Goal: Transaction & Acquisition: Purchase product/service

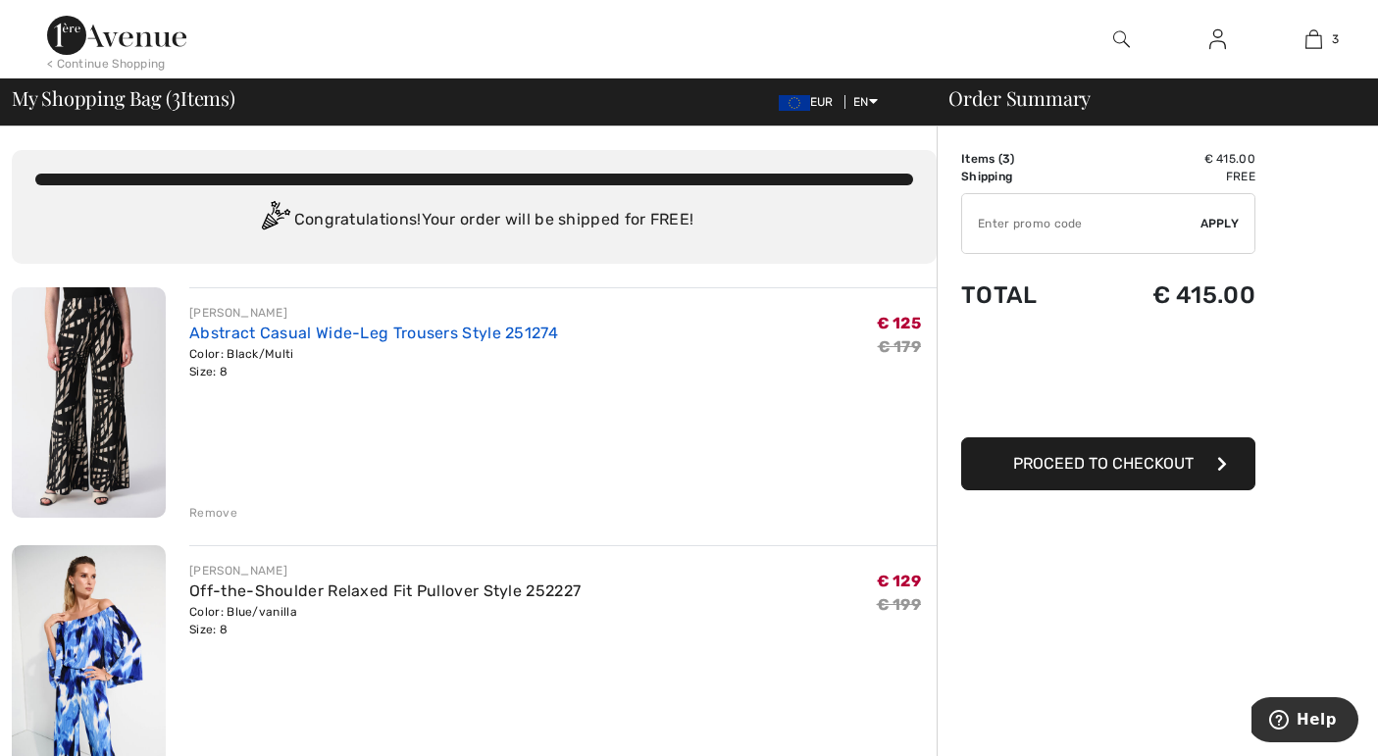
click at [294, 333] on link "Abstract Casual Wide-Leg Trousers Style 251274" at bounding box center [373, 333] width 369 height 19
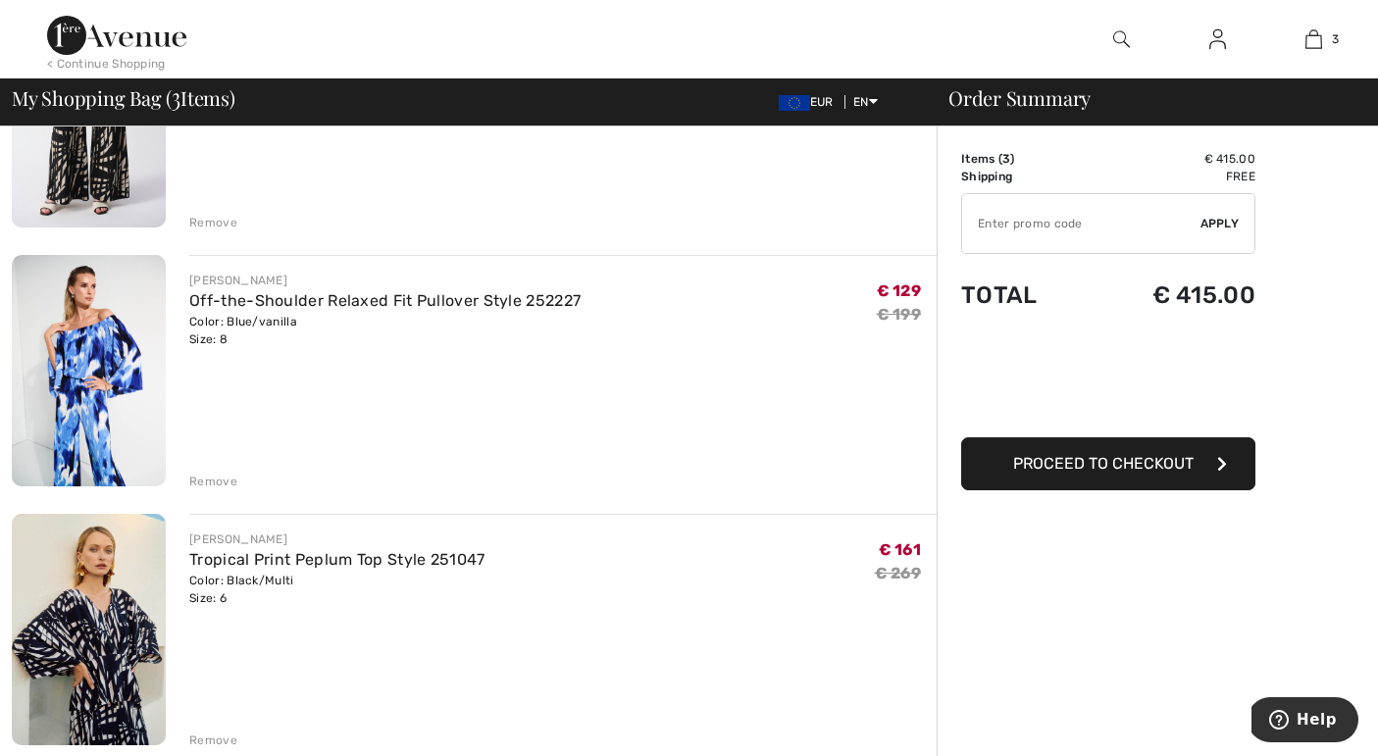
scroll to position [318, 0]
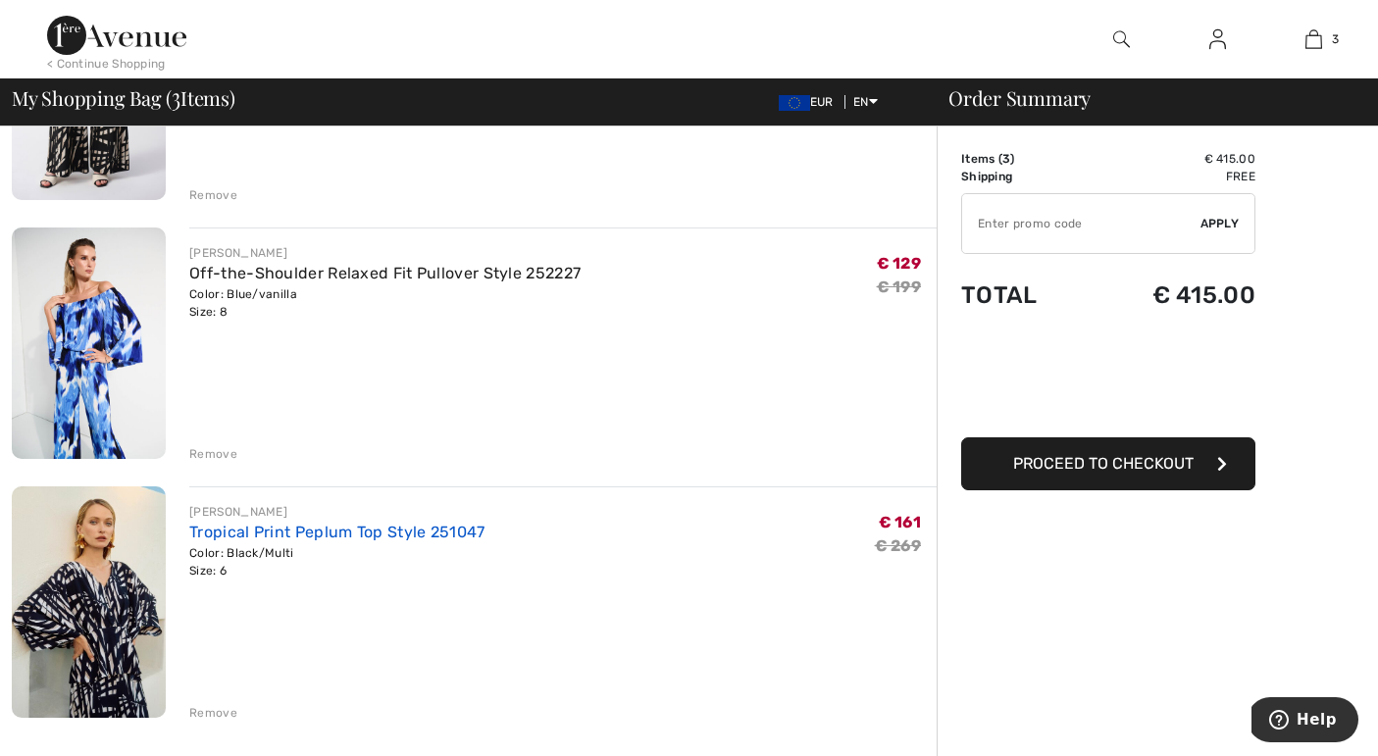
click at [232, 533] on link "Tropical Print Peplum Top Style 251047" at bounding box center [336, 532] width 295 height 19
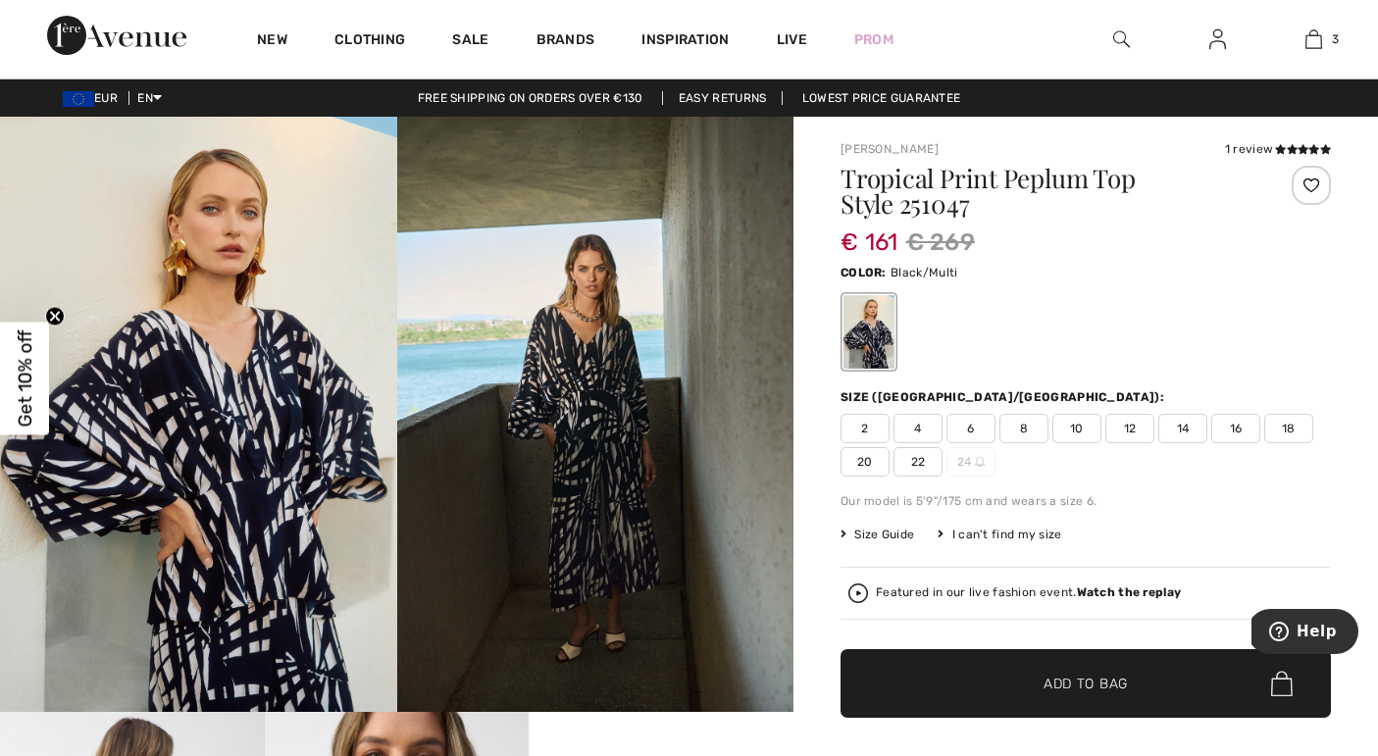
click at [1026, 425] on span "8" at bounding box center [1023, 428] width 49 height 29
click at [919, 687] on span "✔ Added to Bag Add to Bag" at bounding box center [1085, 683] width 490 height 69
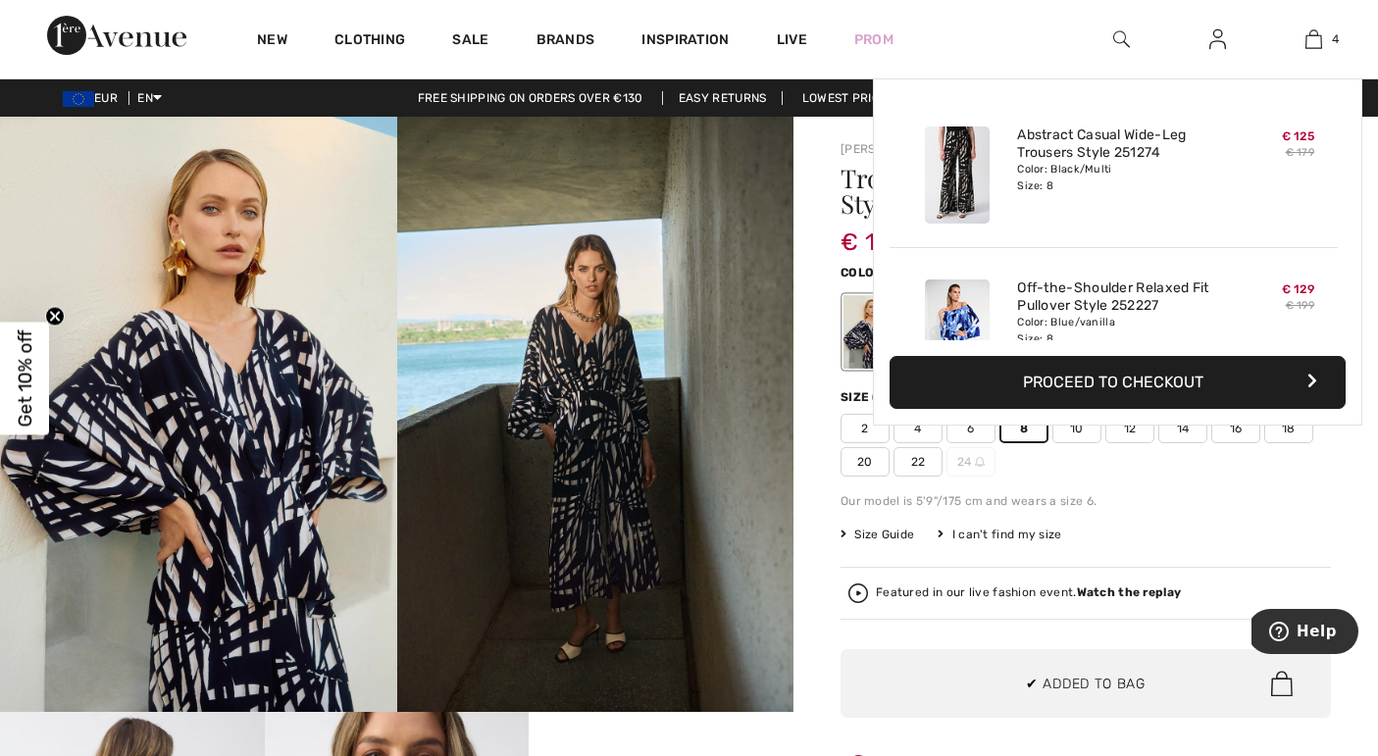
scroll to position [367, 0]
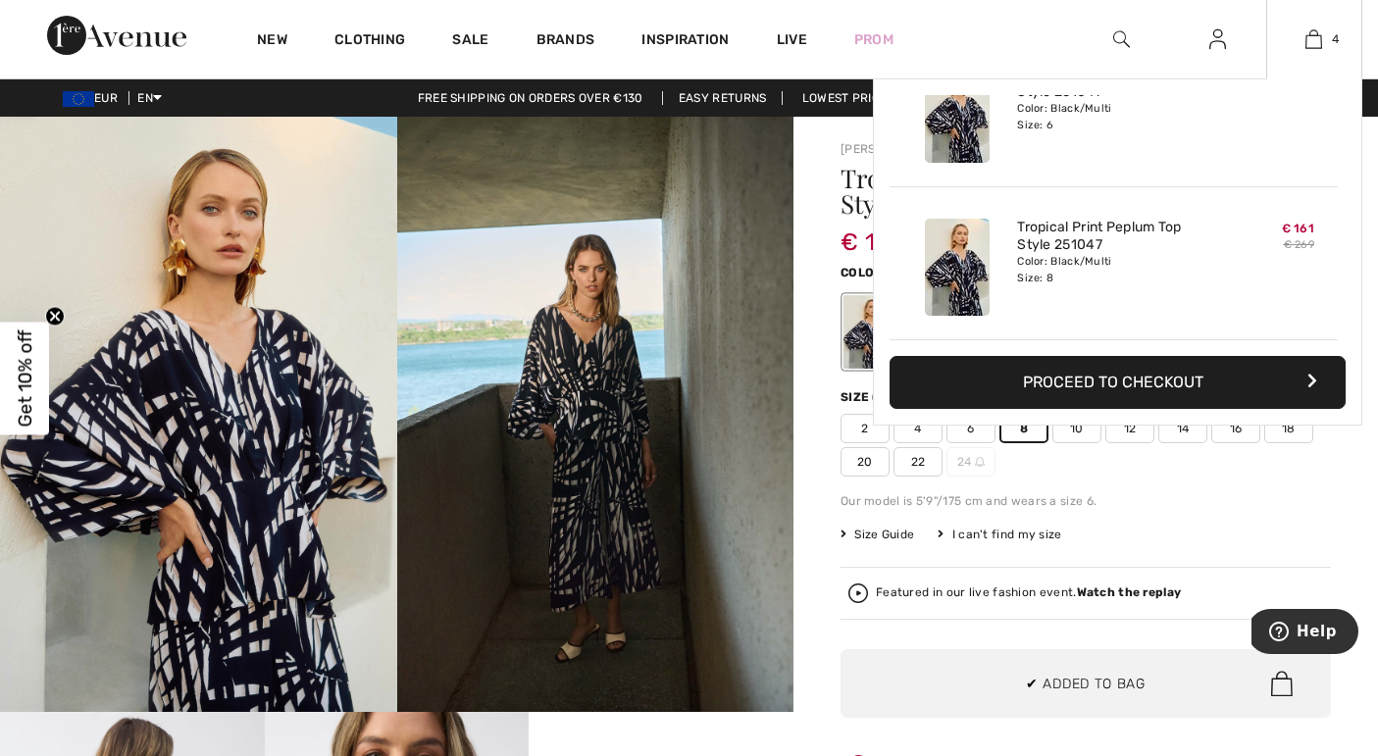
click at [1068, 373] on button "Proceed to Checkout" at bounding box center [1117, 382] width 456 height 53
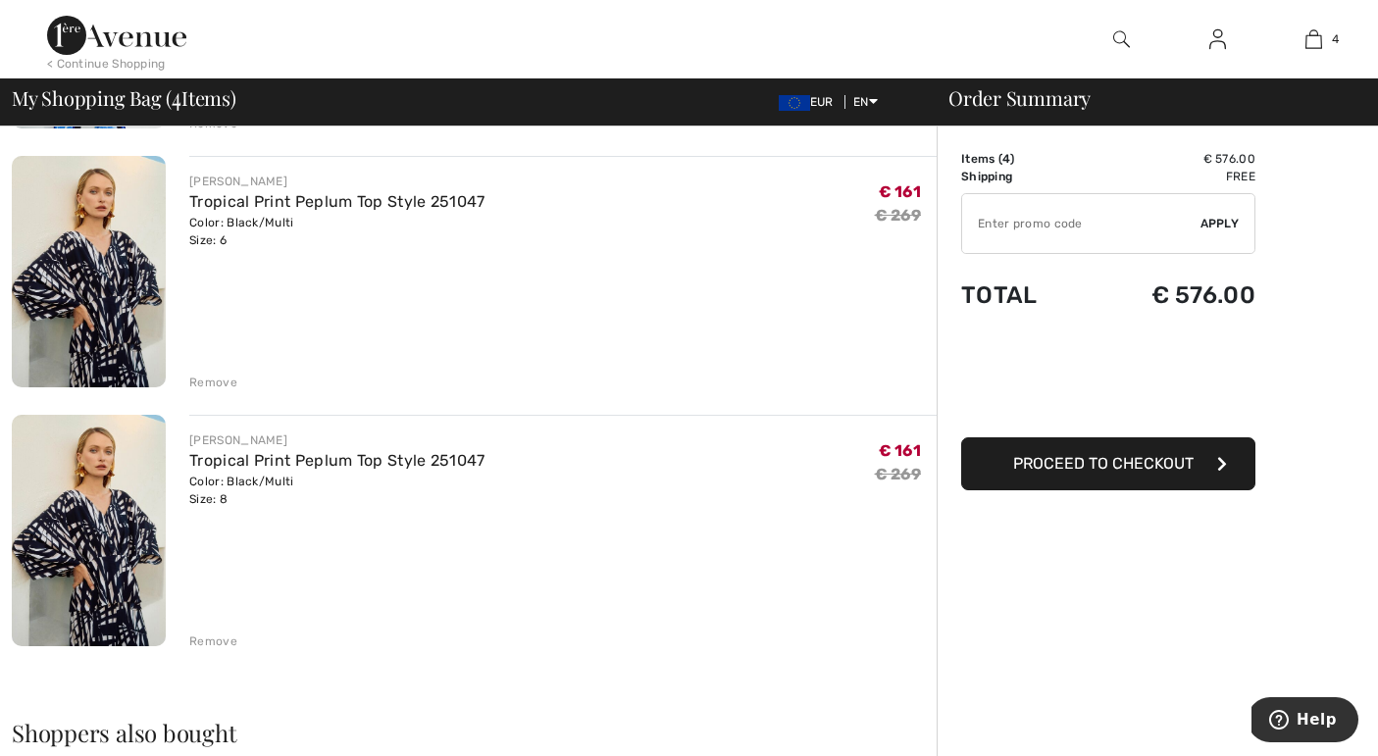
scroll to position [639, 0]
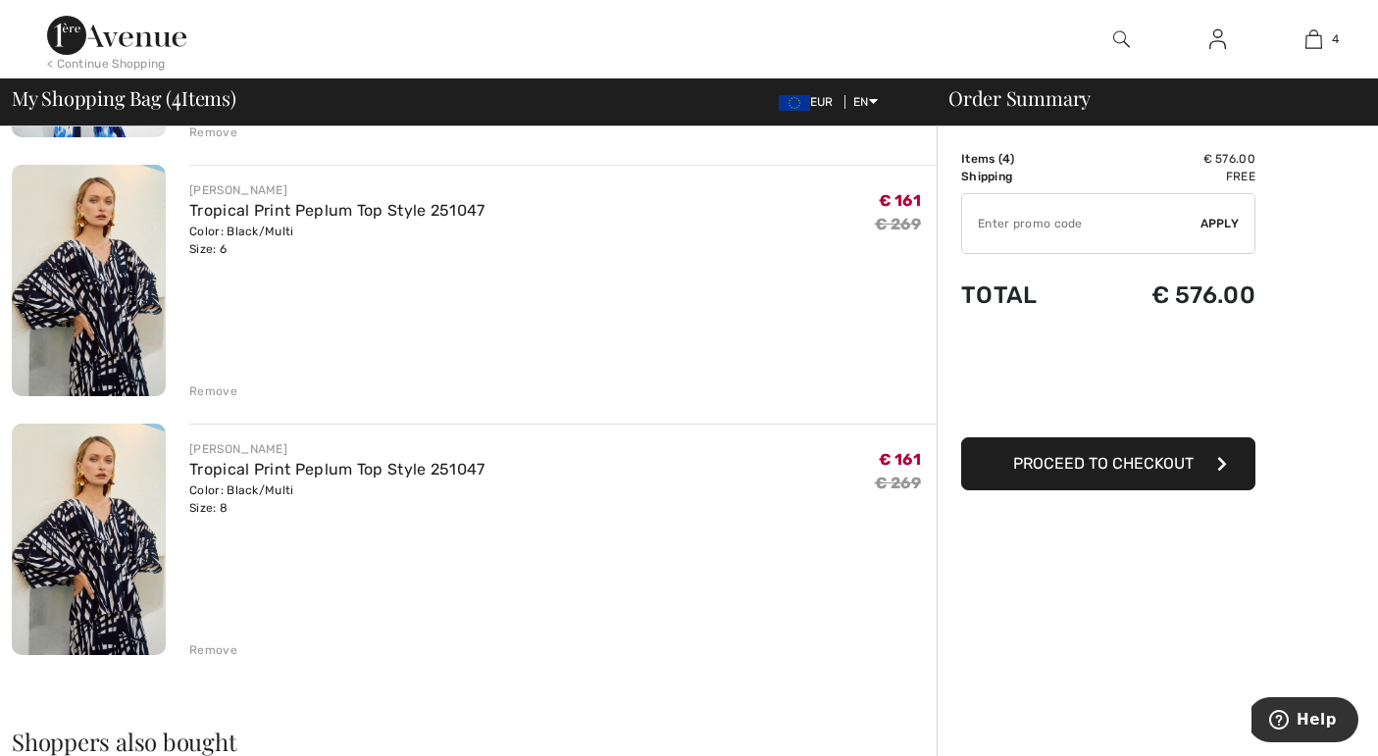
click at [223, 390] on div "Remove" at bounding box center [213, 391] width 48 height 18
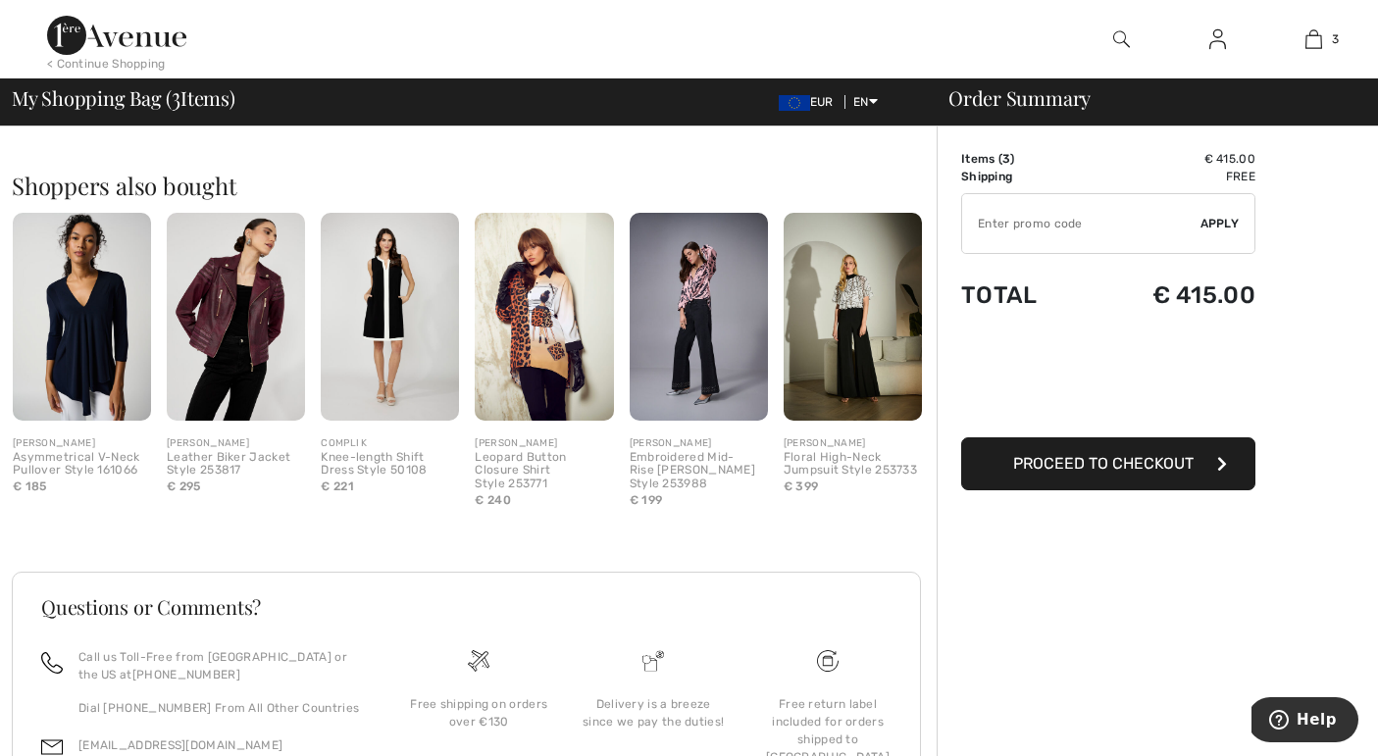
scroll to position [964, 0]
